Goal: Task Accomplishment & Management: Use online tool/utility

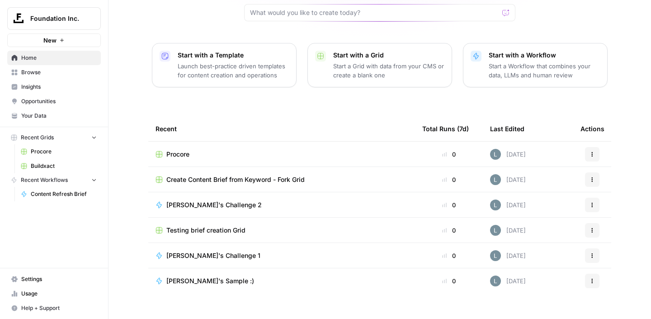
click at [178, 150] on span "Procore" at bounding box center [177, 154] width 23 height 9
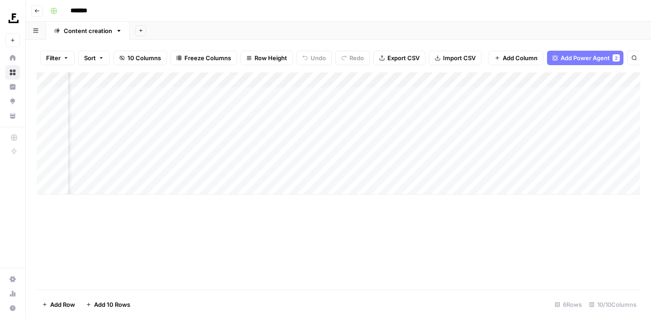
scroll to position [0, 114]
click at [314, 125] on div "Add Column" at bounding box center [338, 133] width 603 height 122
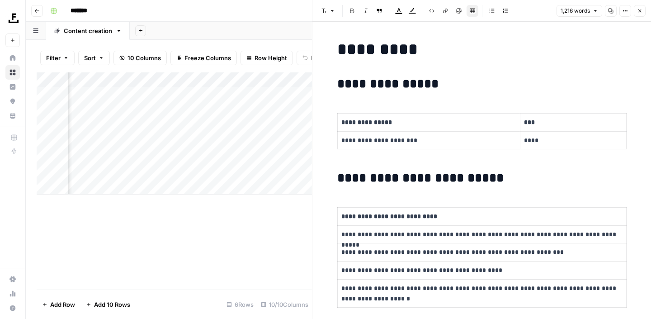
click at [637, 11] on icon "button" at bounding box center [639, 10] width 5 height 5
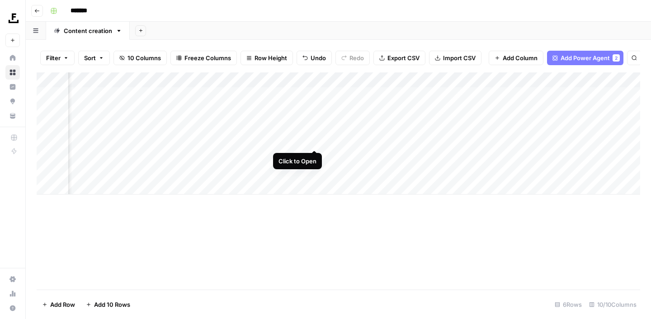
click at [313, 140] on div "Add Column" at bounding box center [338, 133] width 603 height 122
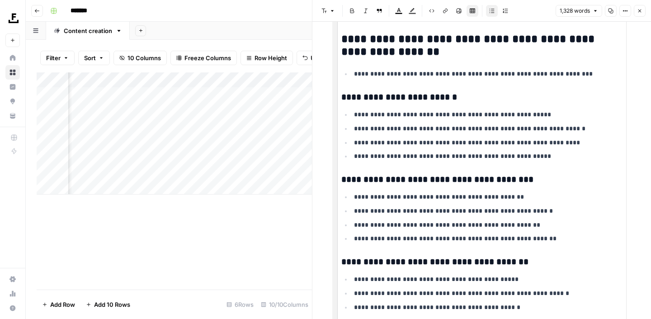
scroll to position [1126, 0]
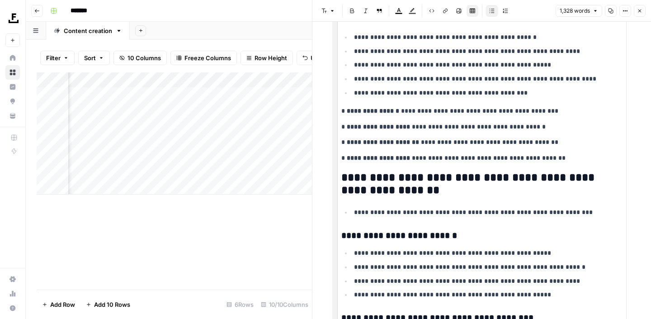
click at [641, 13] on icon "button" at bounding box center [639, 10] width 5 height 5
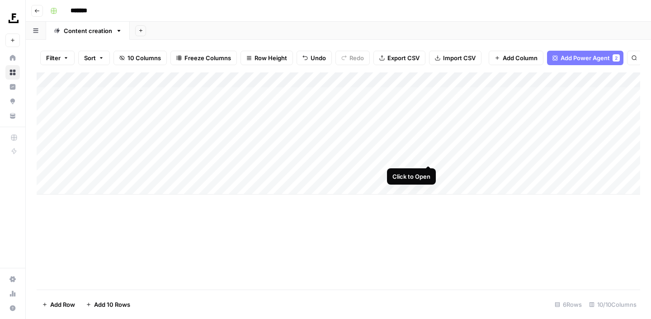
click at [427, 157] on div "Add Column" at bounding box center [338, 133] width 603 height 122
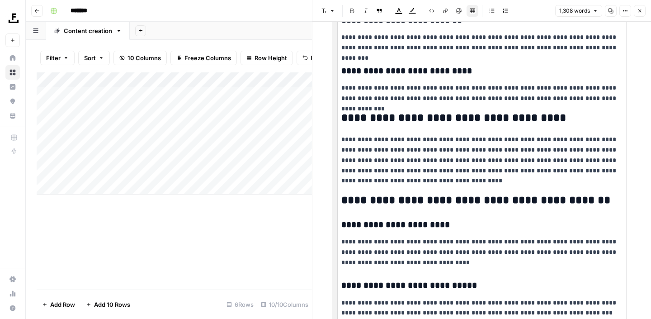
scroll to position [1982, 0]
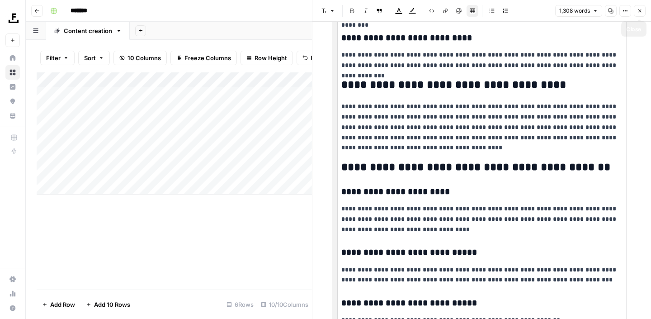
click at [642, 14] on button "Close" at bounding box center [639, 11] width 12 height 12
